Goal: Information Seeking & Learning: Check status

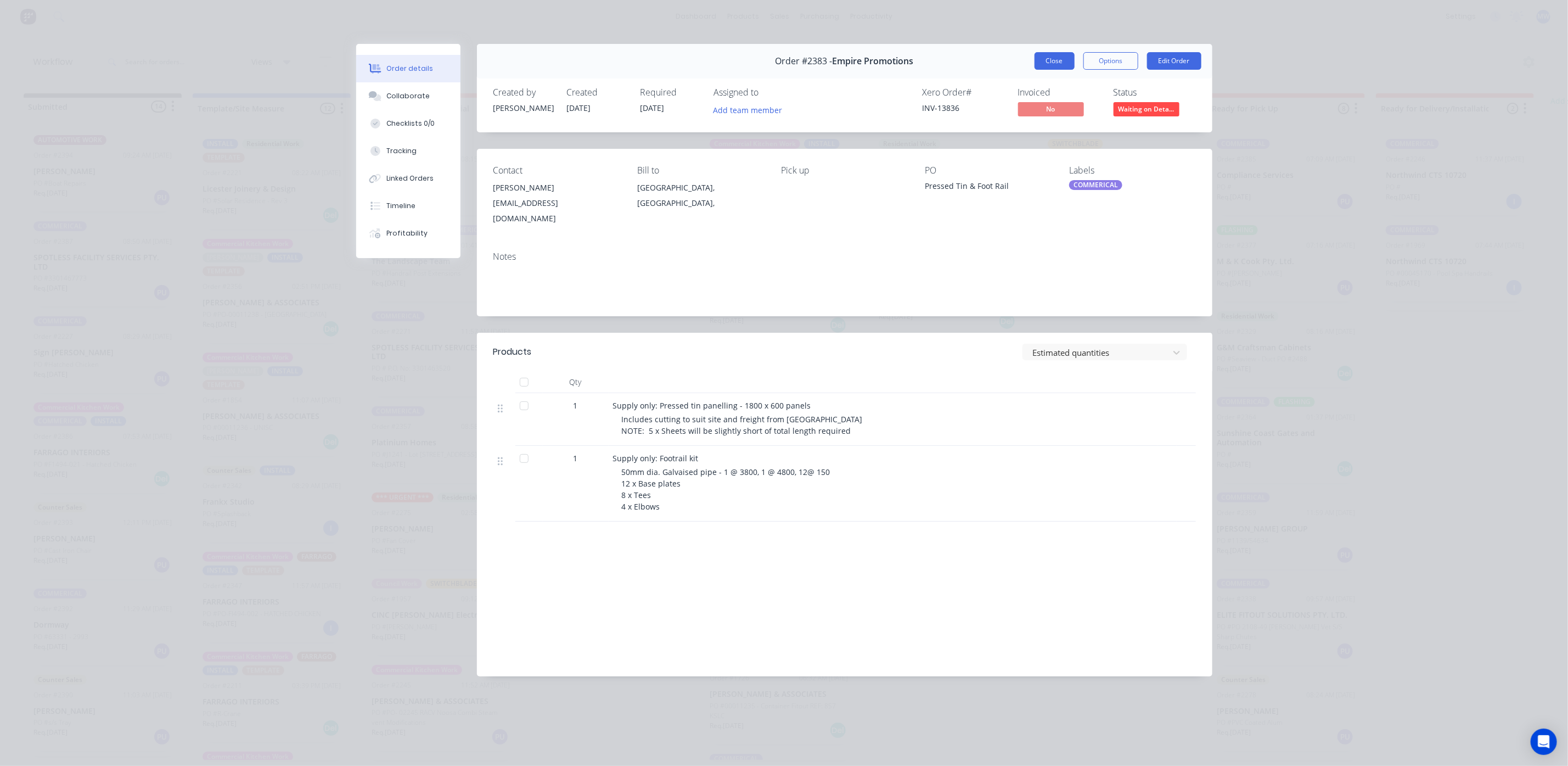
scroll to position [39, 0]
click at [1061, 60] on button "Close" at bounding box center [1054, 61] width 40 height 18
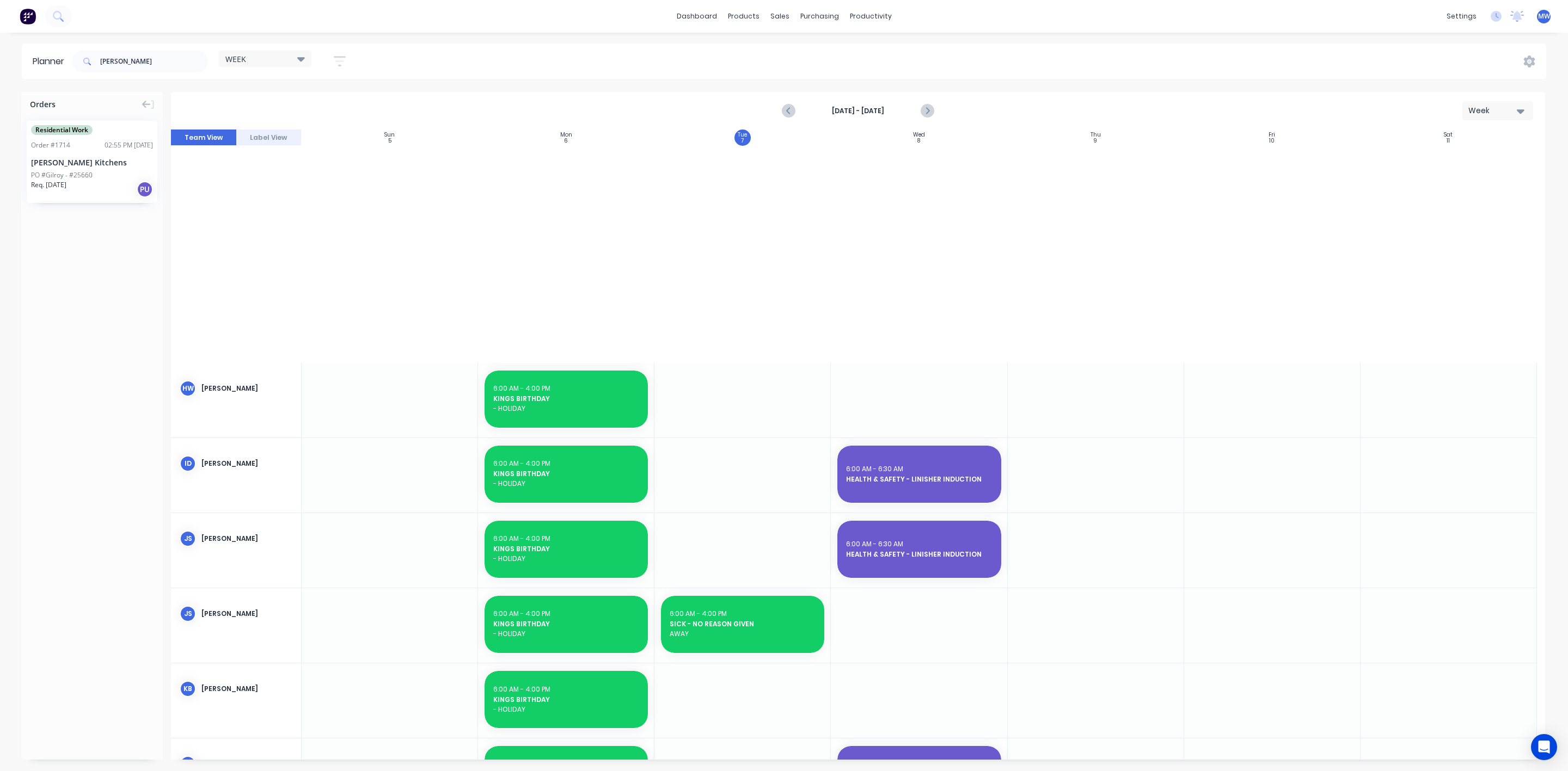
scroll to position [641, 0]
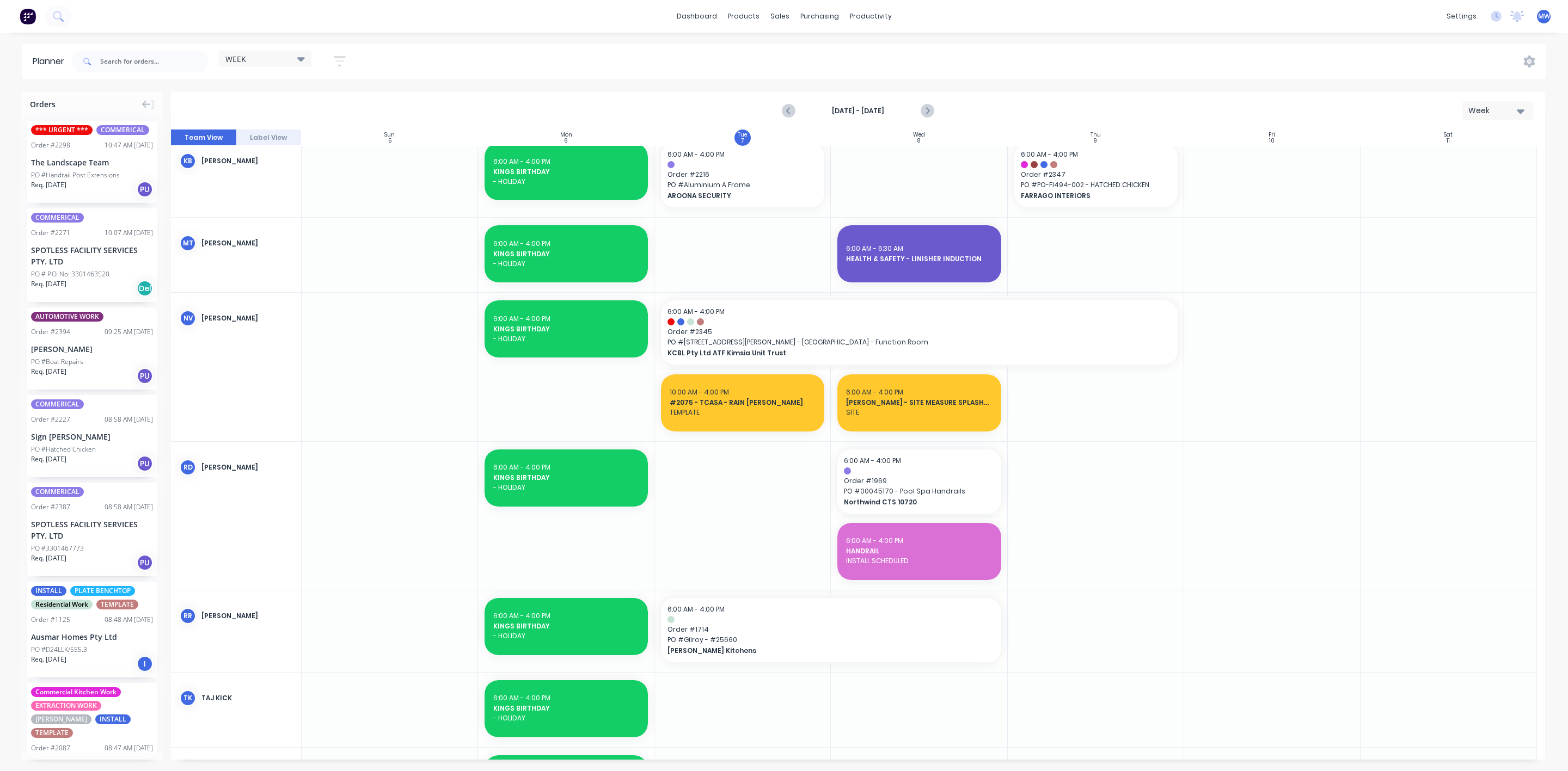
scroll to position [653, 0]
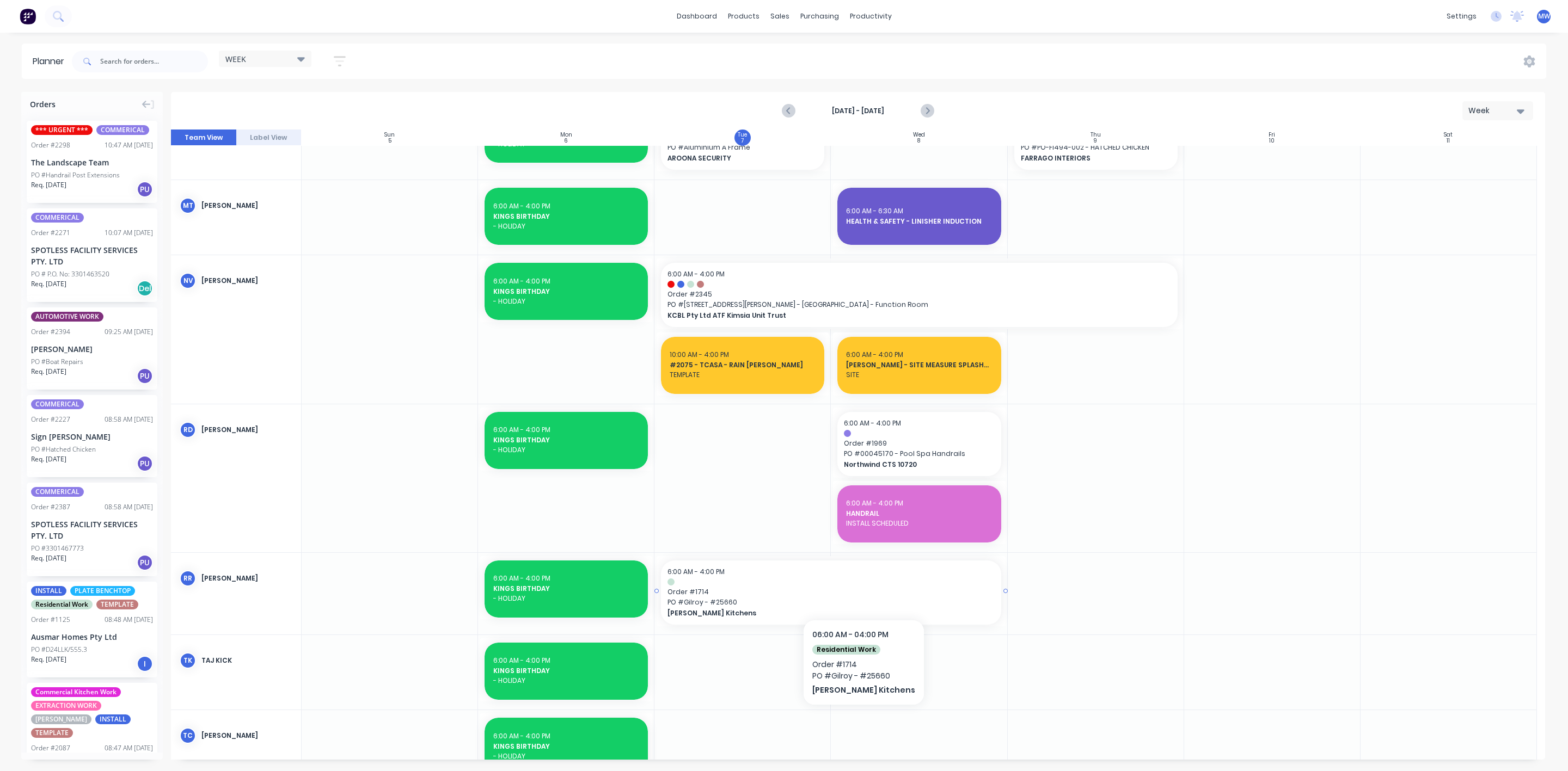
click at [851, 587] on span "Order # 1714" at bounding box center [831, 592] width 327 height 10
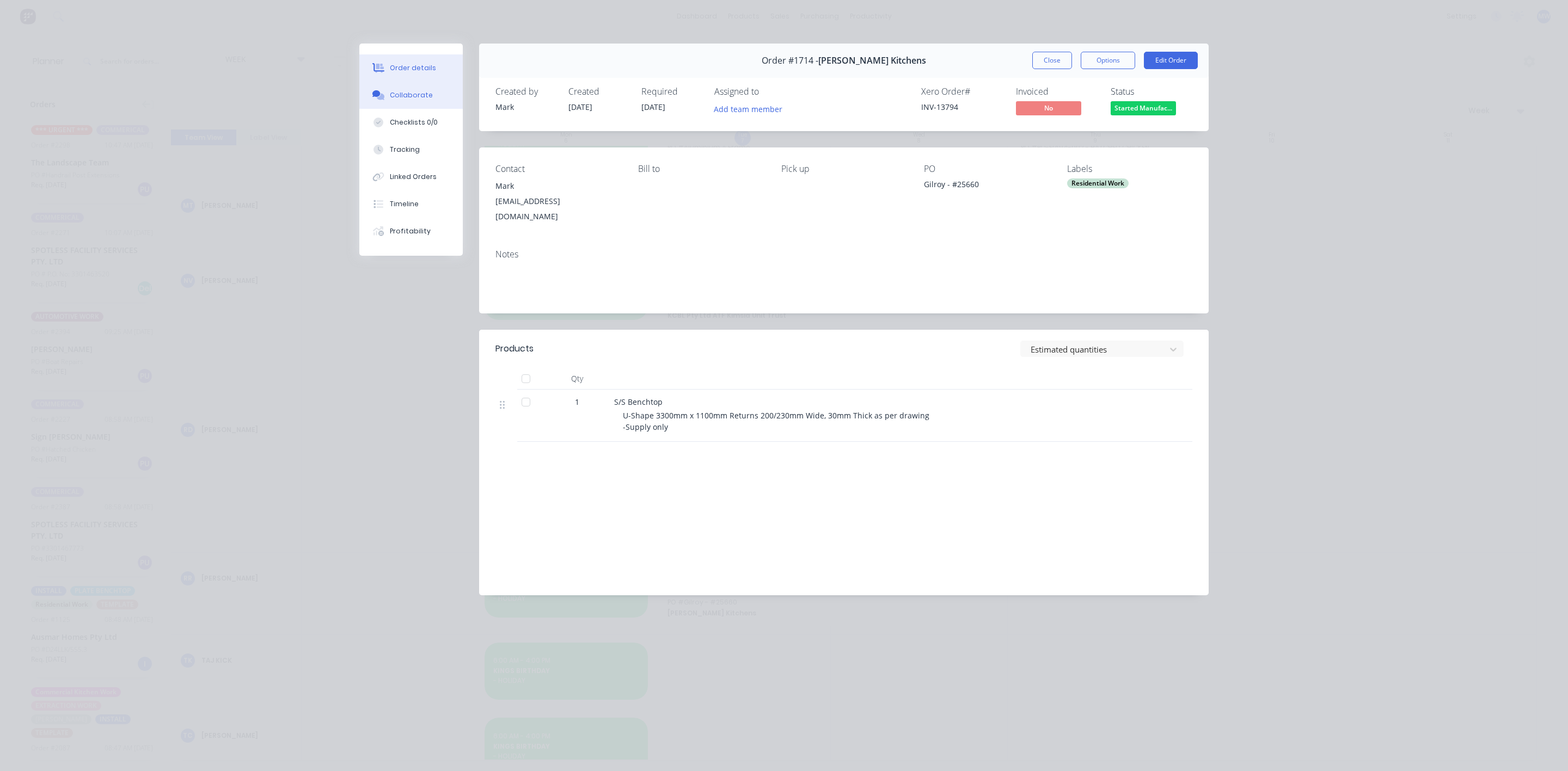
click at [415, 91] on div "Collaborate" at bounding box center [411, 95] width 43 height 10
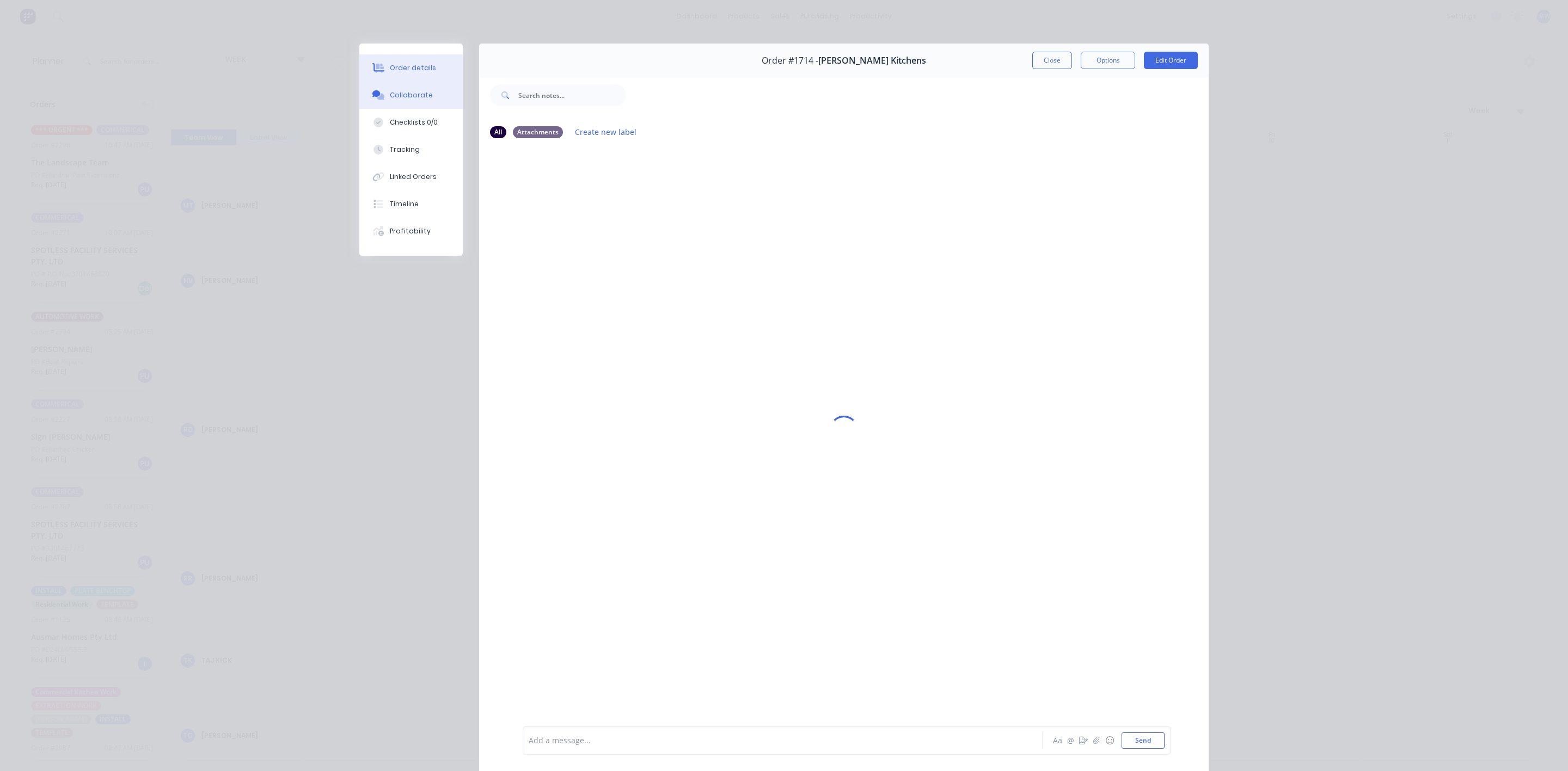
click at [410, 62] on button "Order details" at bounding box center [411, 68] width 103 height 27
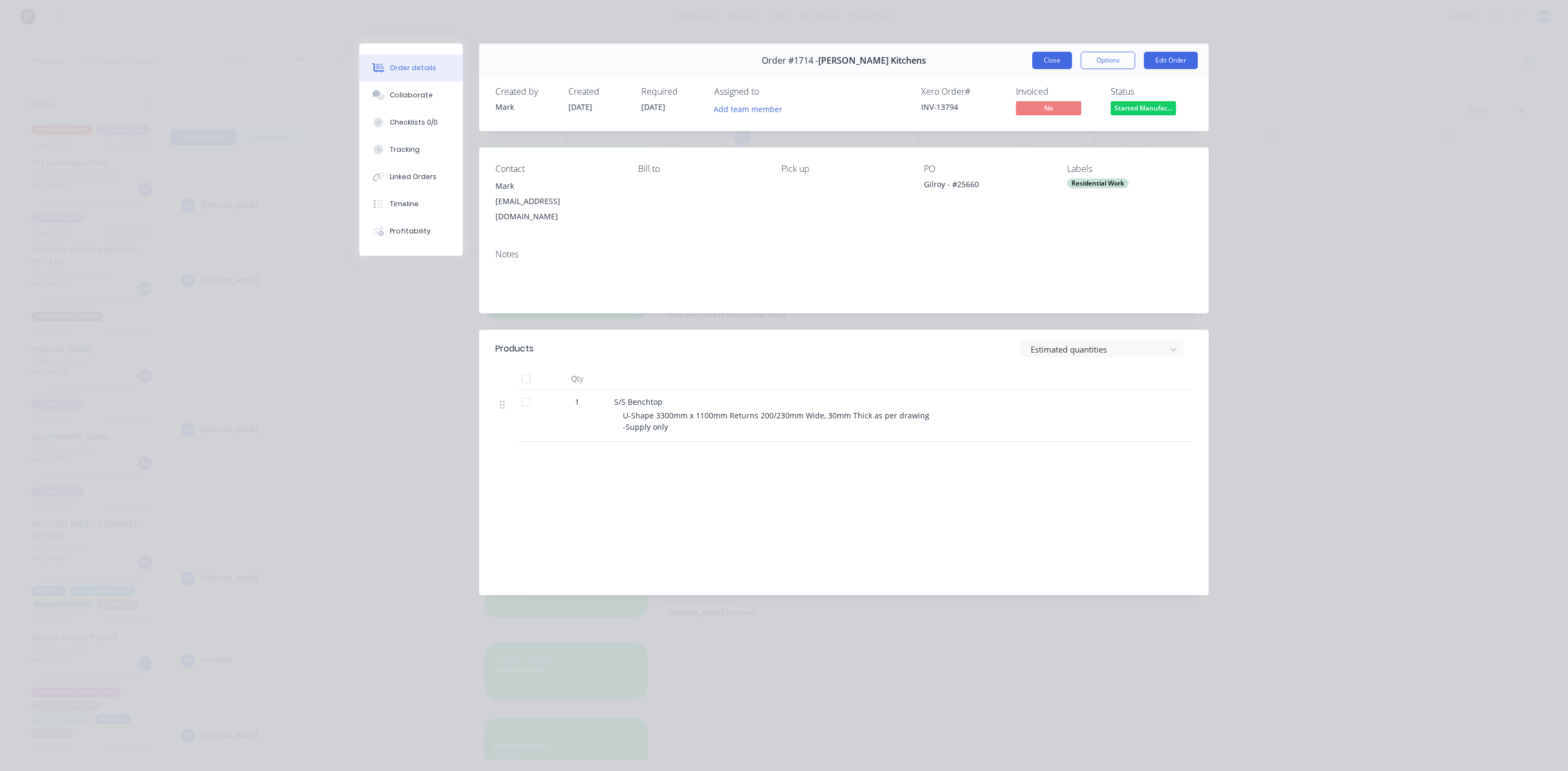
click at [1060, 65] on button "Close" at bounding box center [1052, 60] width 40 height 18
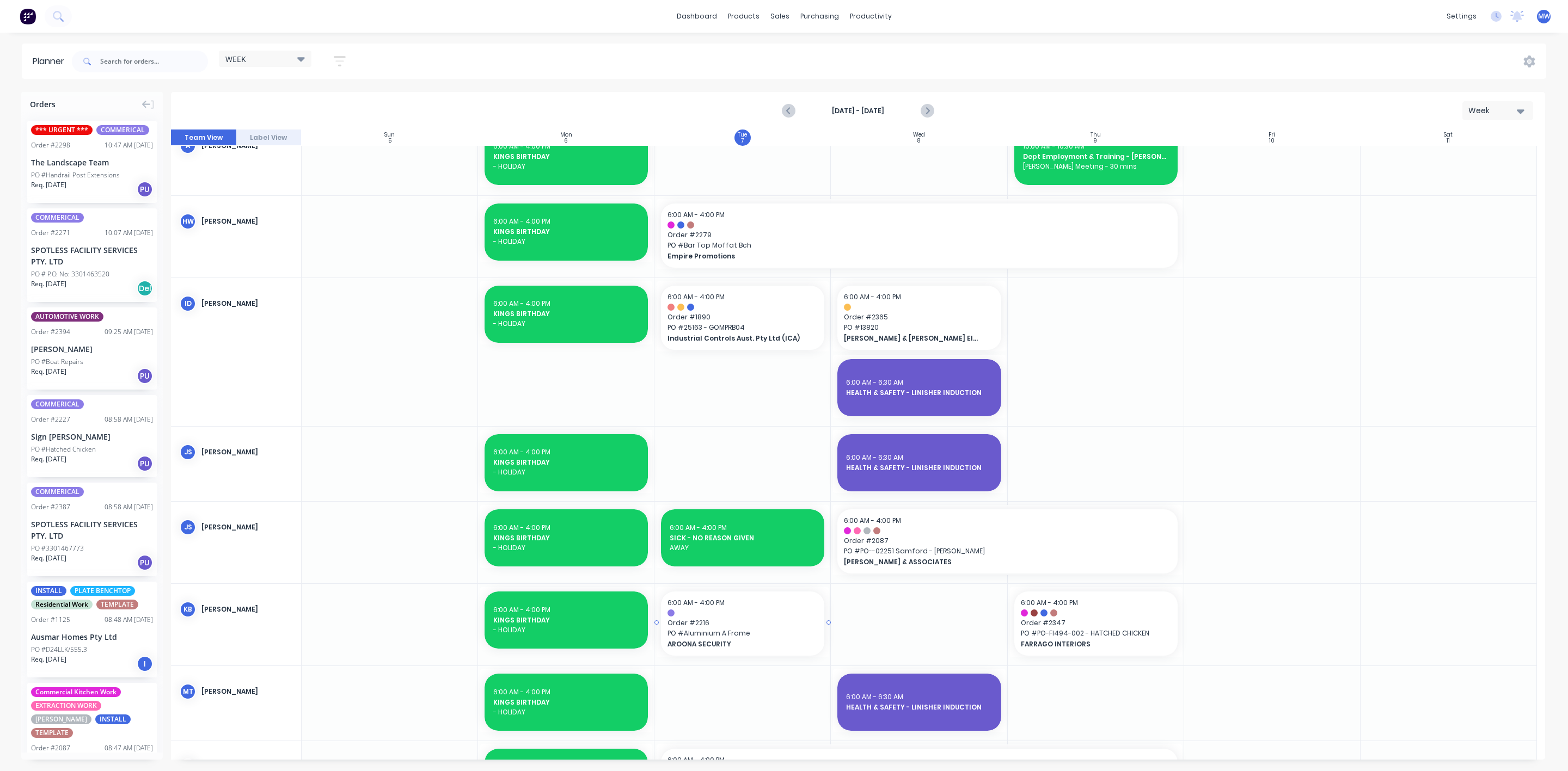
scroll to position [0, 0]
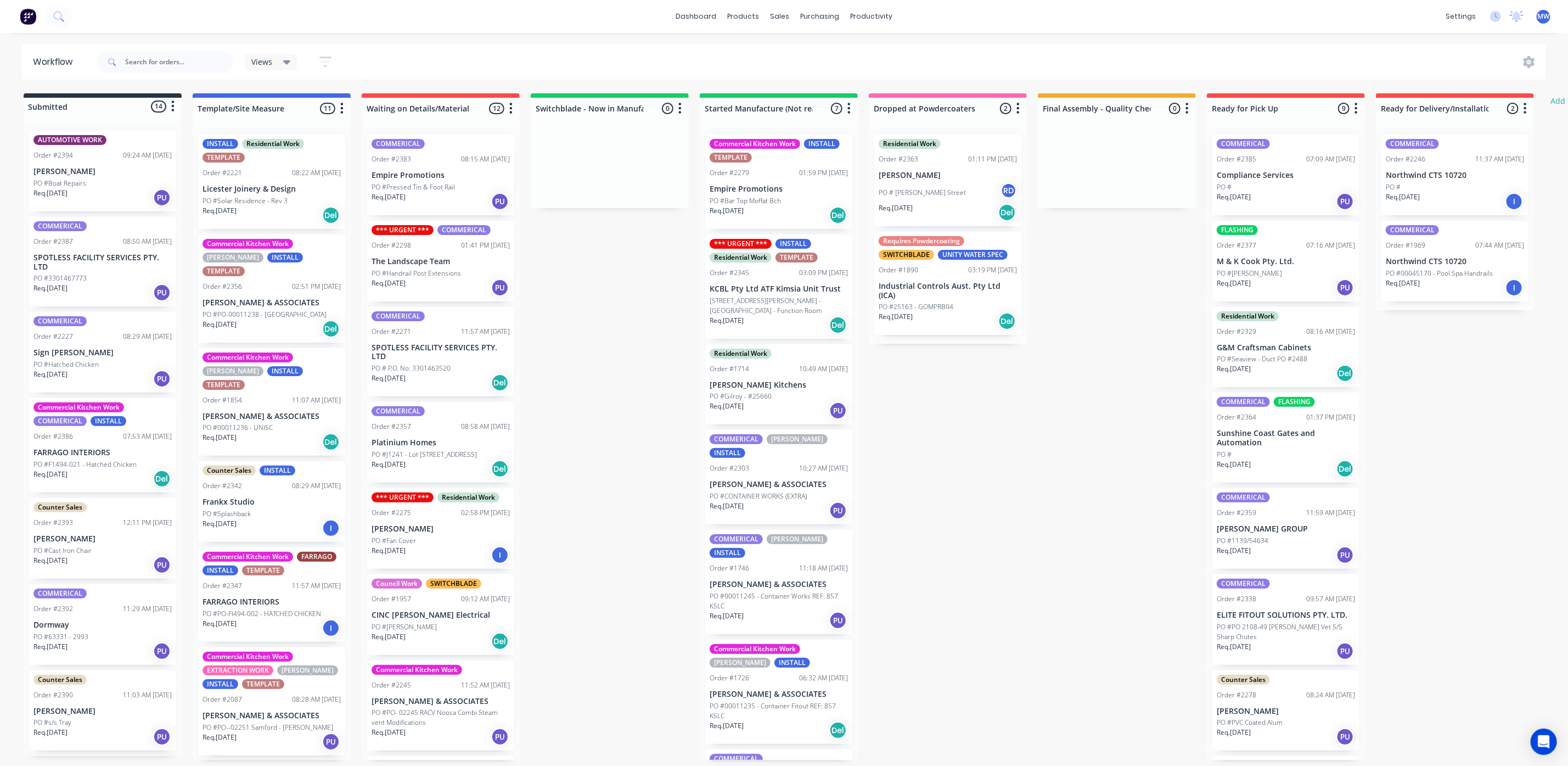
click at [77, 366] on p "PO #Hatched Chicken" at bounding box center [66, 365] width 65 height 10
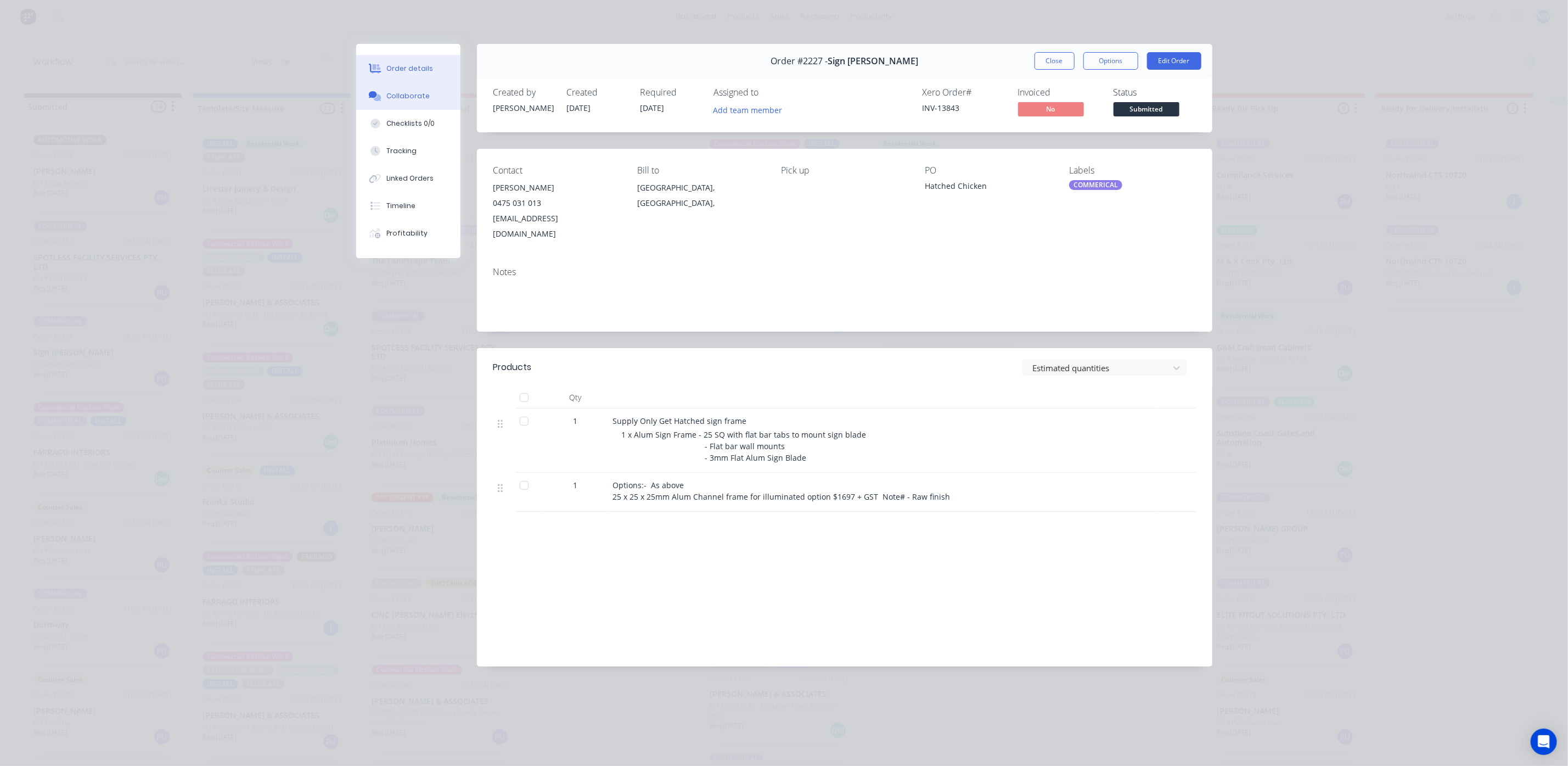
click at [412, 91] on div "Collaborate" at bounding box center [408, 96] width 44 height 10
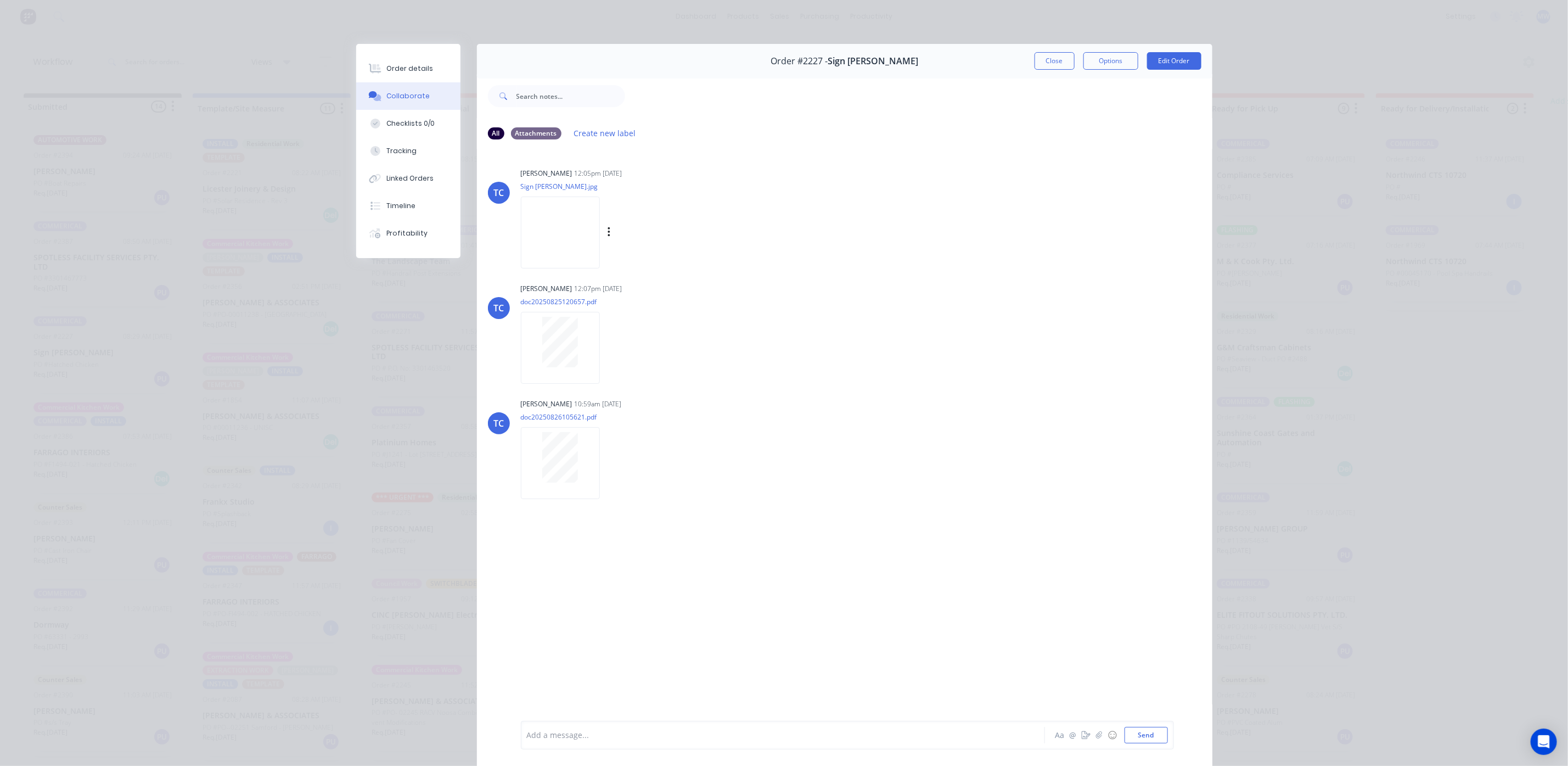
click at [567, 242] on img at bounding box center [560, 232] width 79 height 72
click at [403, 68] on div "Order details" at bounding box center [410, 69] width 47 height 10
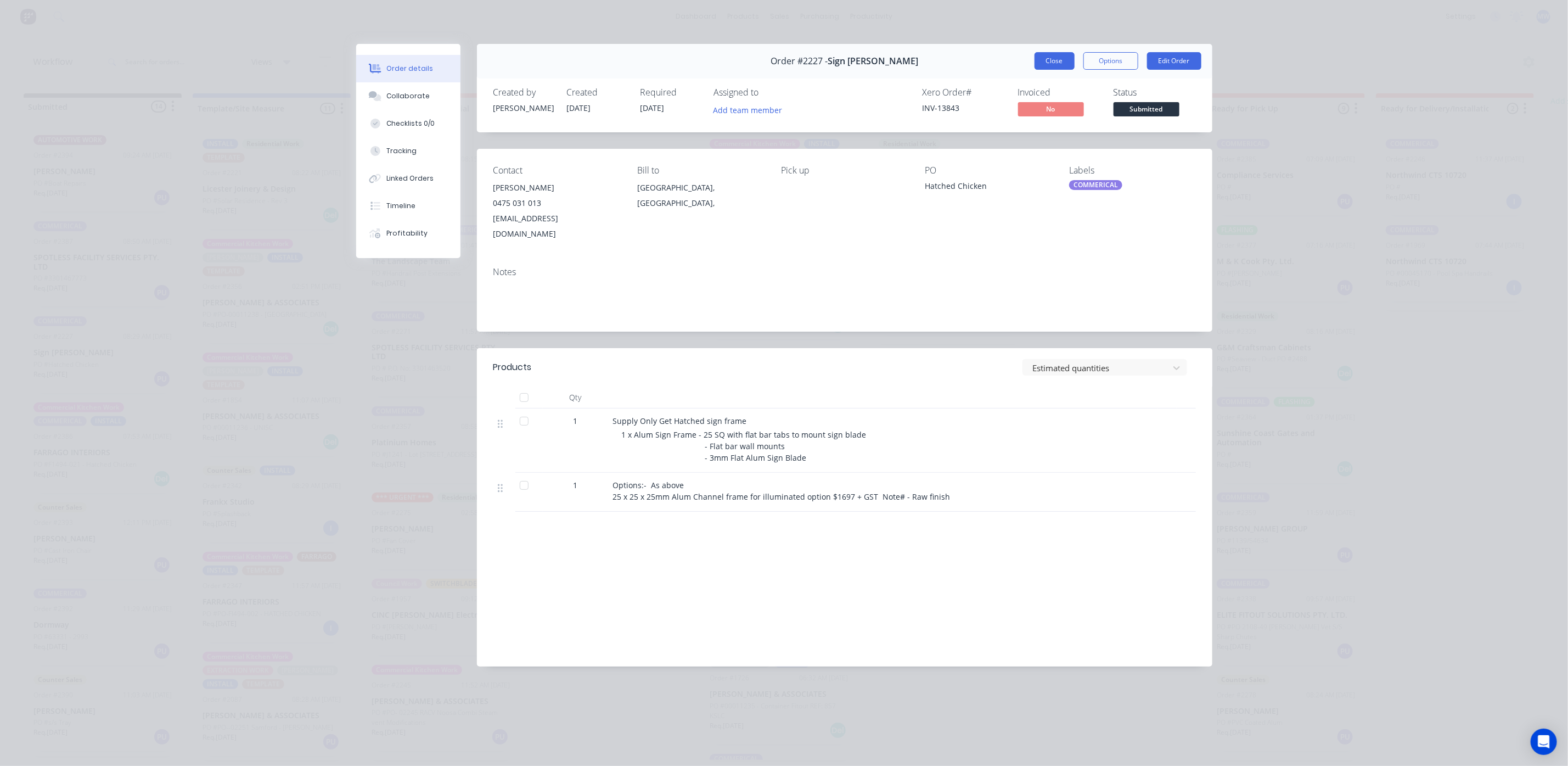
click at [1051, 60] on button "Close" at bounding box center [1054, 61] width 40 height 18
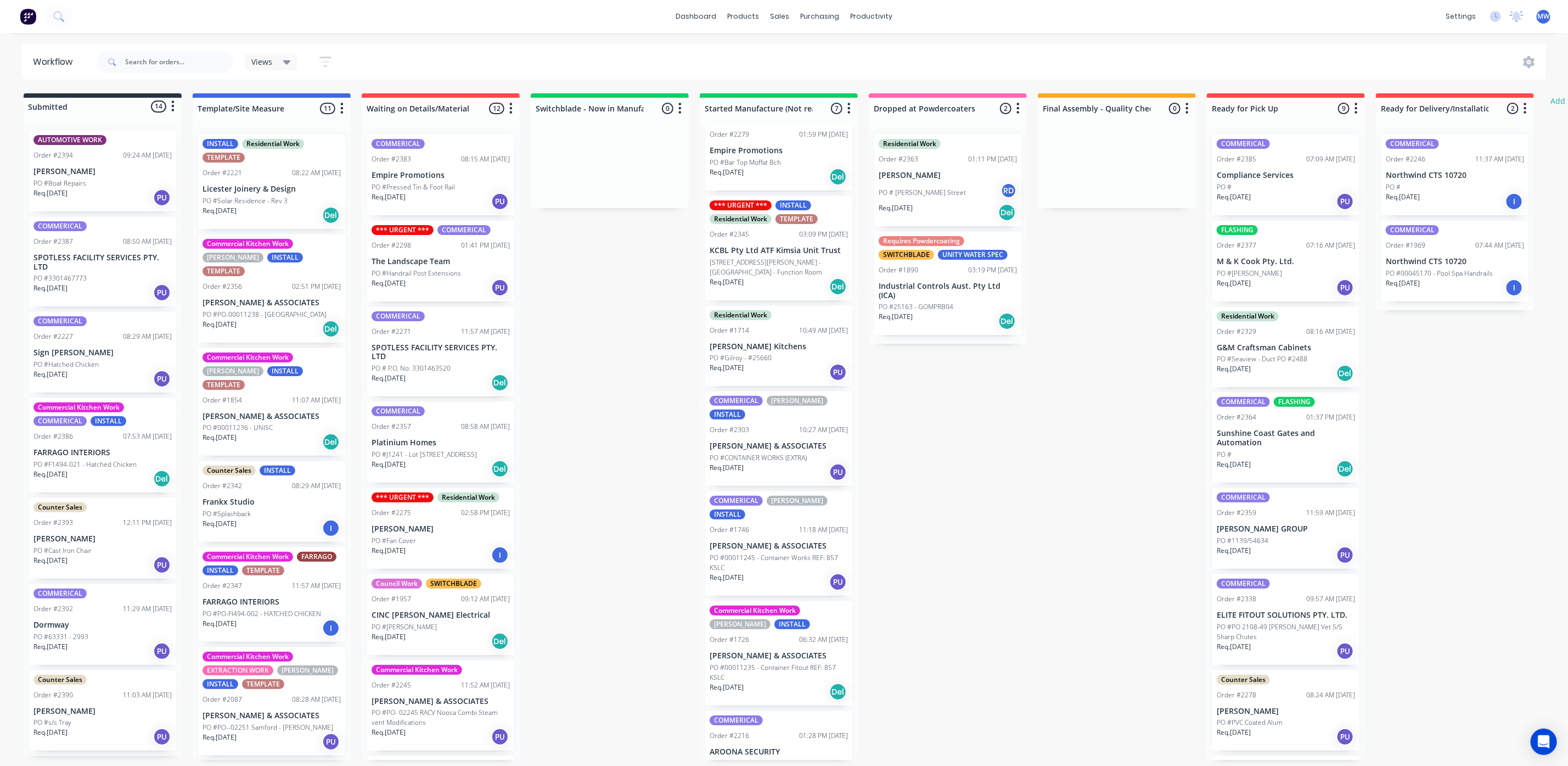
scroll to position [7, 0]
click at [762, 158] on p "PO #Bar Top Moffat Bch" at bounding box center [746, 163] width 71 height 10
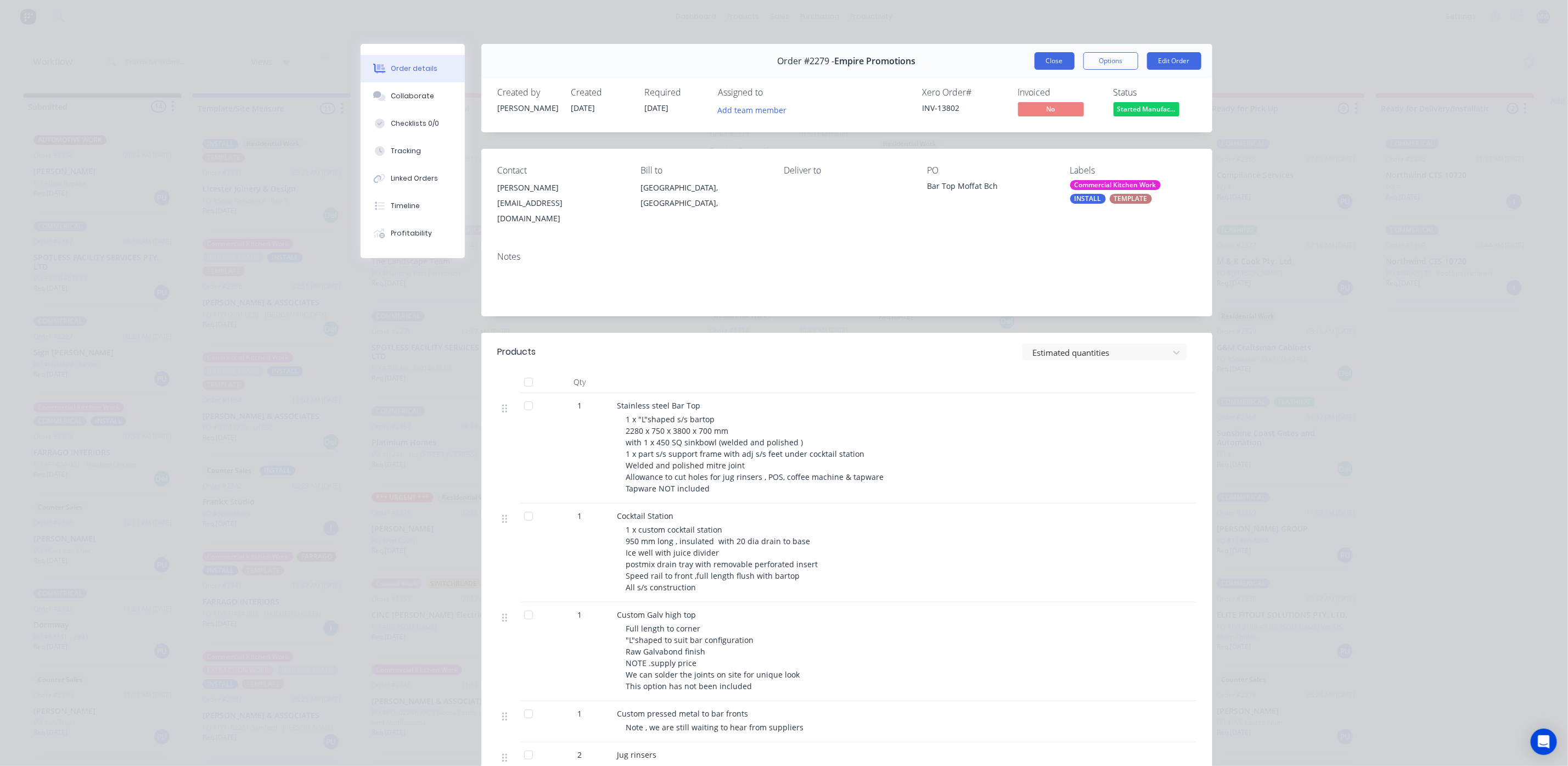
scroll to position [0, 0]
click at [1039, 50] on div "Order #2279 - Empire Promotions Close Options Edit Order" at bounding box center [846, 61] width 731 height 34
click at [1039, 58] on button "Close" at bounding box center [1054, 61] width 40 height 18
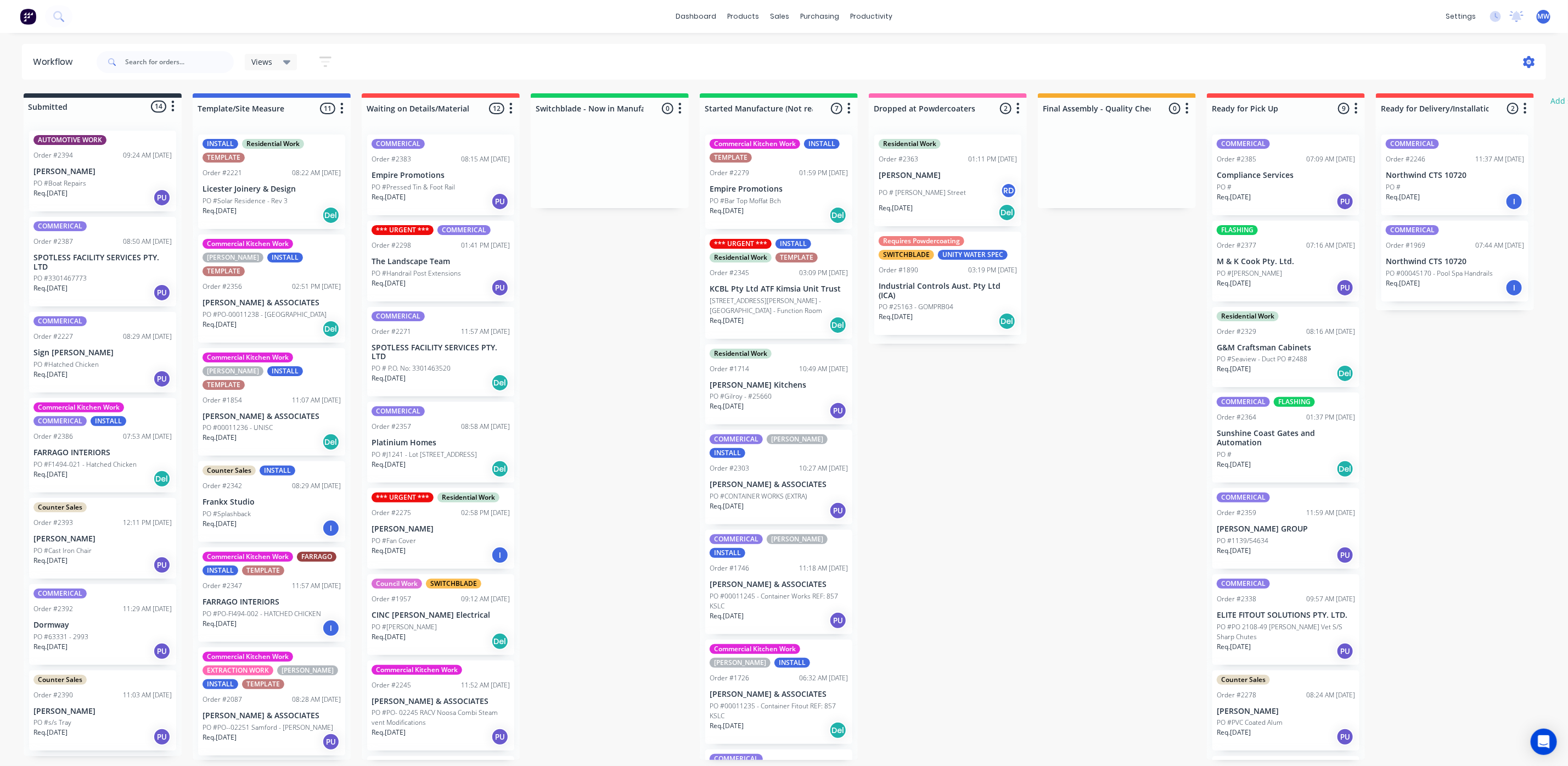
click at [1529, 56] on icon at bounding box center [1529, 62] width 12 height 12
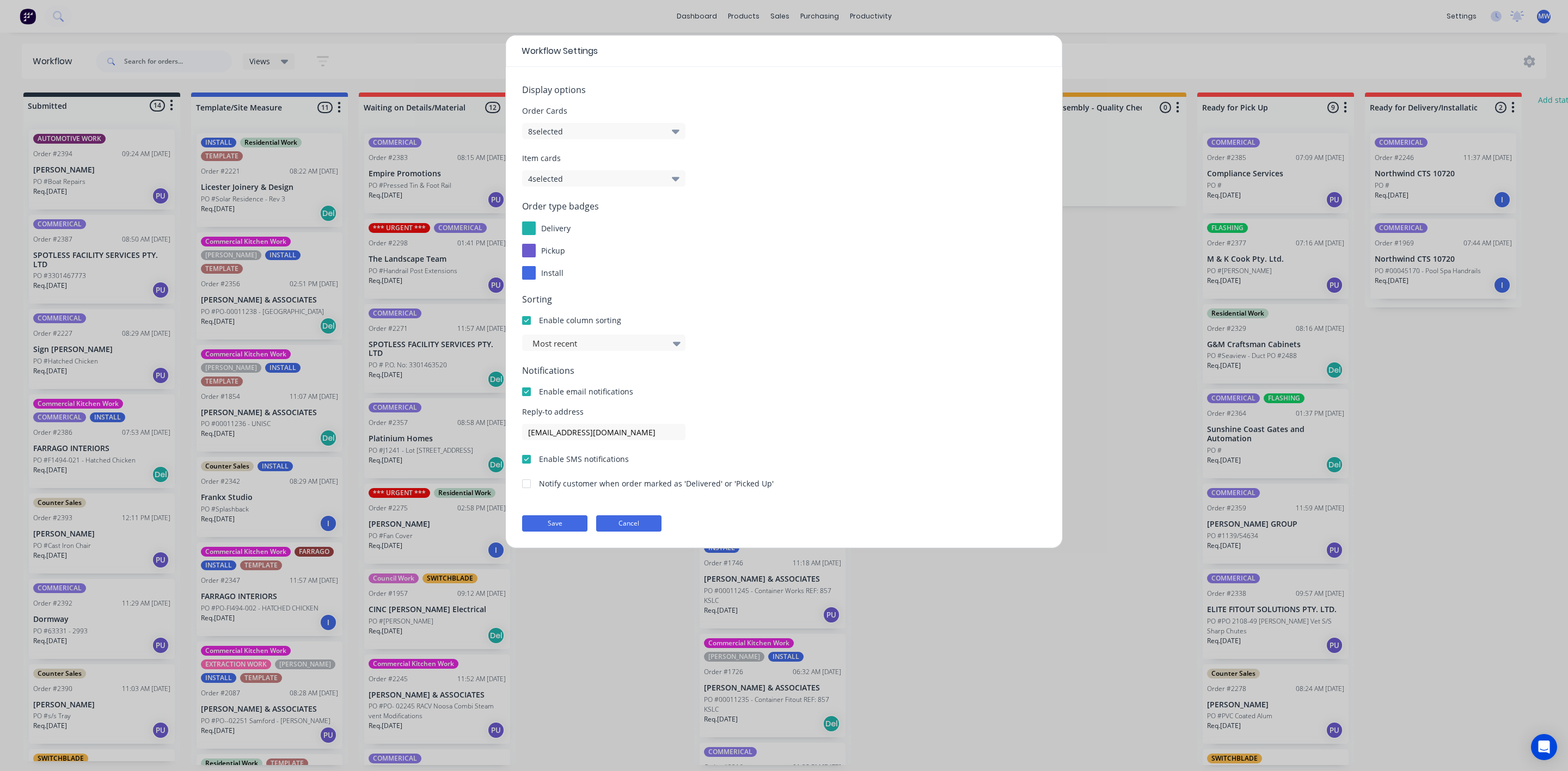
click at [644, 526] on button "Cancel" at bounding box center [628, 523] width 65 height 16
